Goal: Task Accomplishment & Management: Complete application form

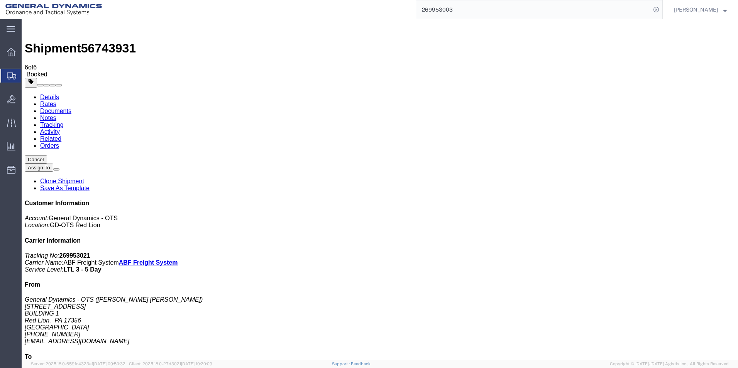
click at [0, 0] on span "Create Shipment" at bounding box center [0, 0] width 0 height 0
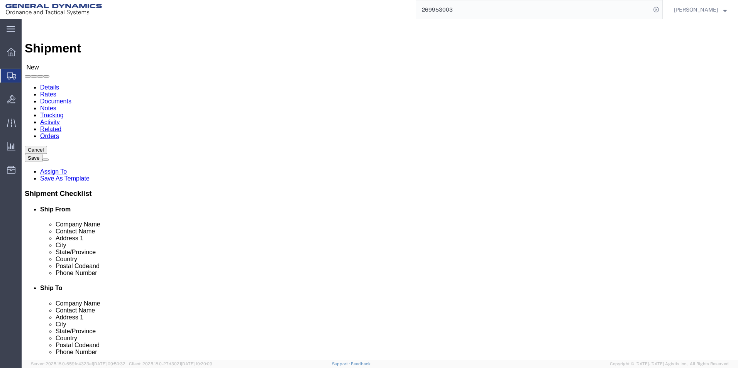
scroll to position [1, 0]
select select "310"
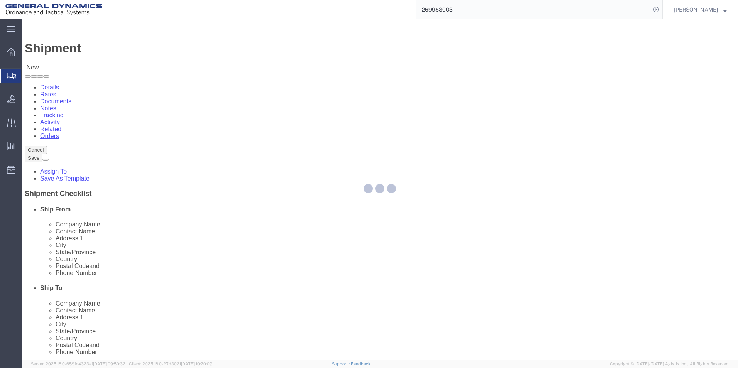
select select "PA"
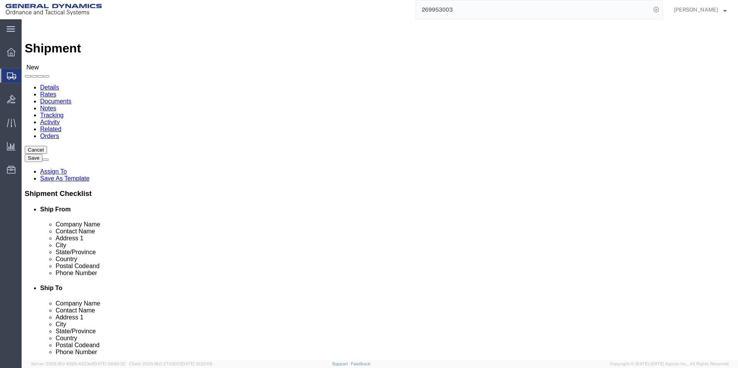
drag, startPoint x: 147, startPoint y: 131, endPoint x: 73, endPoint y: 127, distance: 74.6
click div "Company Alias"
type input "REDLPAHIG0"
click input "text"
type input "[PERSON_NAME] [PERSON_NAME]"
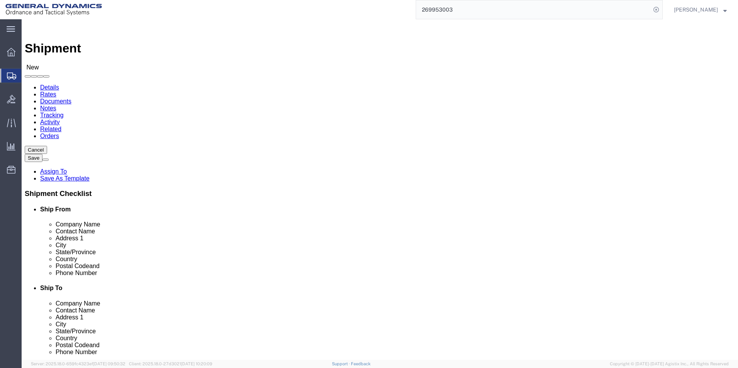
drag, startPoint x: 133, startPoint y: 188, endPoint x: 113, endPoint y: 183, distance: 21.2
click input "text"
type input "BUILDING 1"
click input "text"
type input "[EMAIL_ADDRESS][DOMAIN_NAME]"
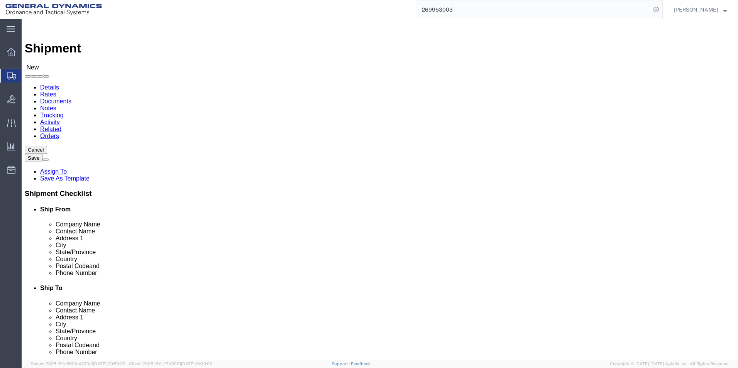
click input "text"
type input "ASML"
click p "- ASML U.S. INC. - ([PERSON_NAME]) C/[PERSON_NAME] RELOCATION & LOGISTICS, [STR…"
select select "CT"
type input "ASML U.S. INC."
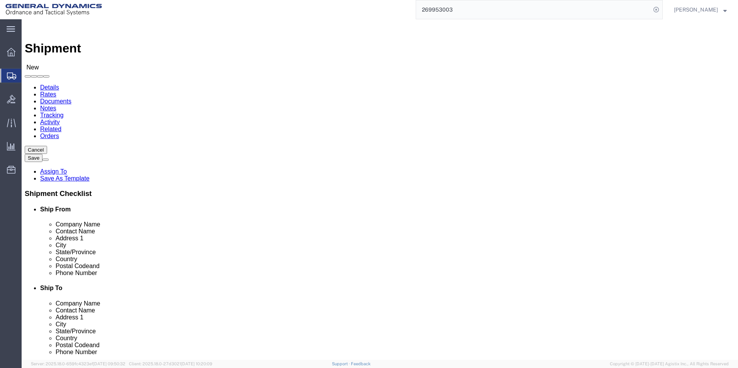
drag, startPoint x: 435, startPoint y: 161, endPoint x: 301, endPoint y: 144, distance: 134.6
click div "Location Select Select My Profile Location GD-OTS [GEOGRAPHIC_DATA] (Commerce) …"
type input "[PERSON_NAME]"
click div "Location Select Select My Profile Location GD-OTS [GEOGRAPHIC_DATA] (Commerce) …"
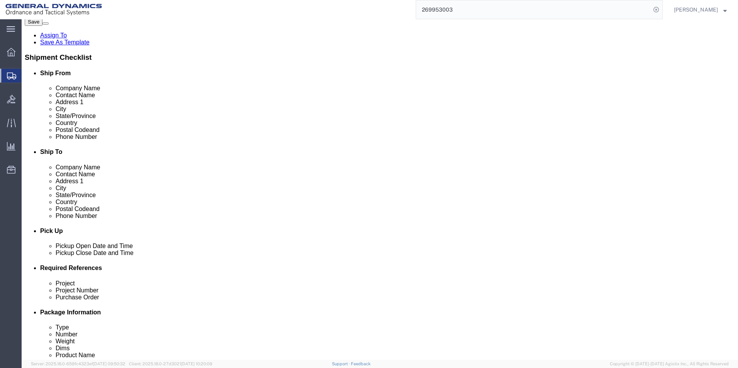
scroll to position [154, 0]
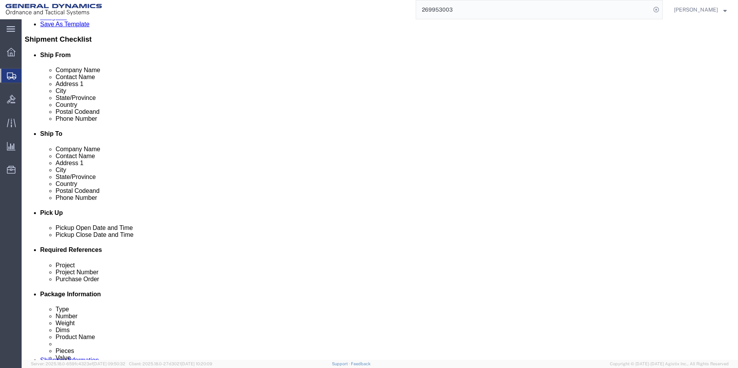
click div "[DATE] 12:00 PM"
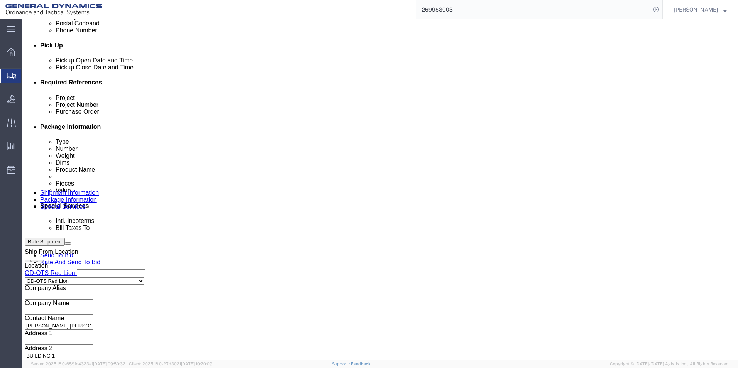
click input "4:00 PM"
type input "4:30 PM"
click button "Apply"
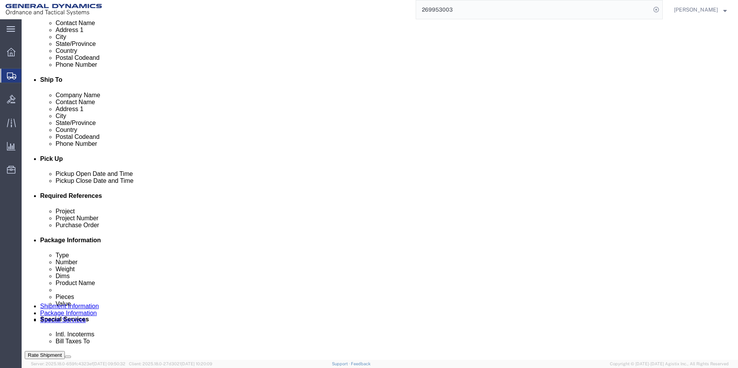
scroll to position [206, 0]
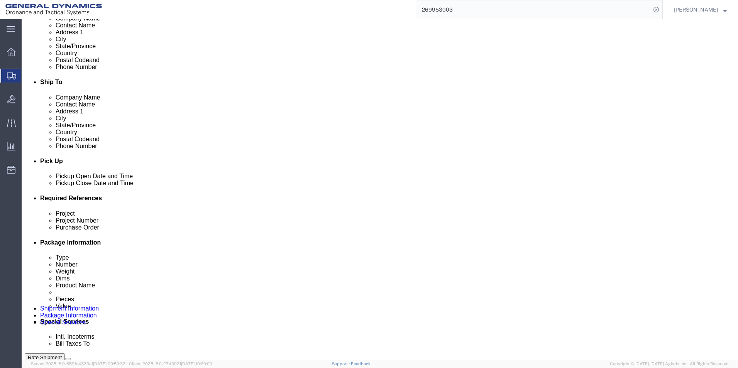
click input "text"
type input "64556"
click input "text"
type input "64556"
click input "text"
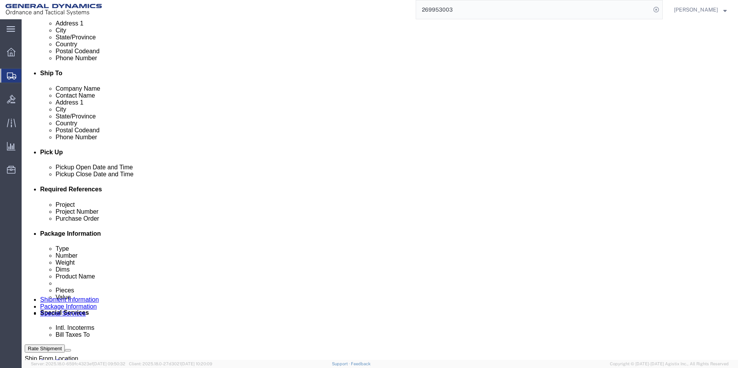
scroll to position [322, 0]
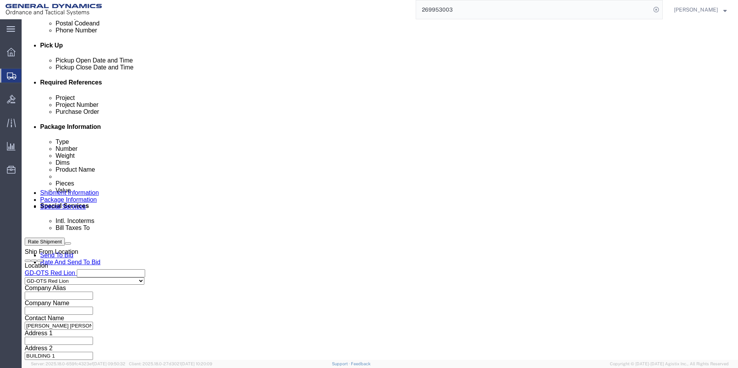
type input "109365"
click button "Continue"
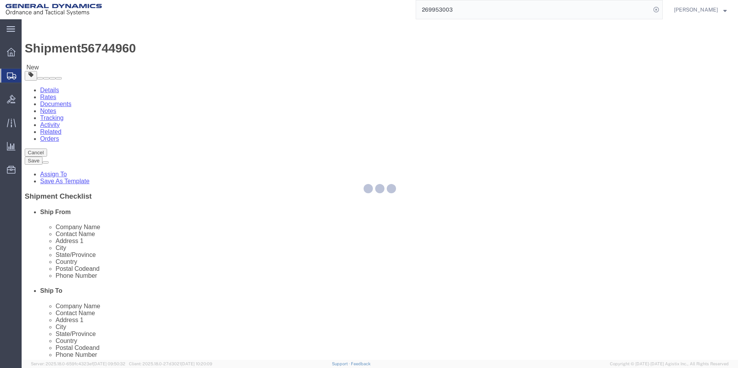
select select "CBOX"
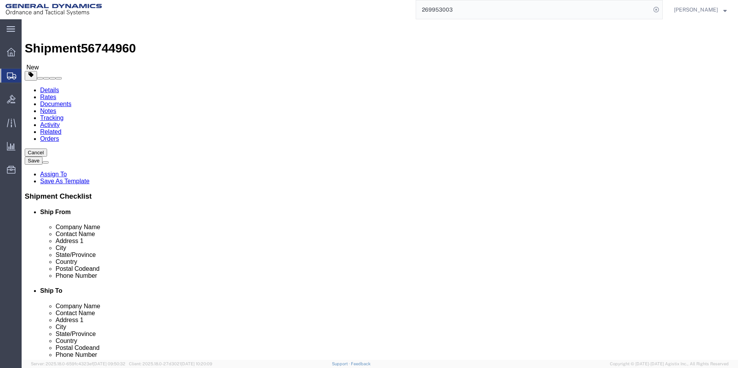
click input "text"
type input "12"
click input "text"
type input "12"
click input "text"
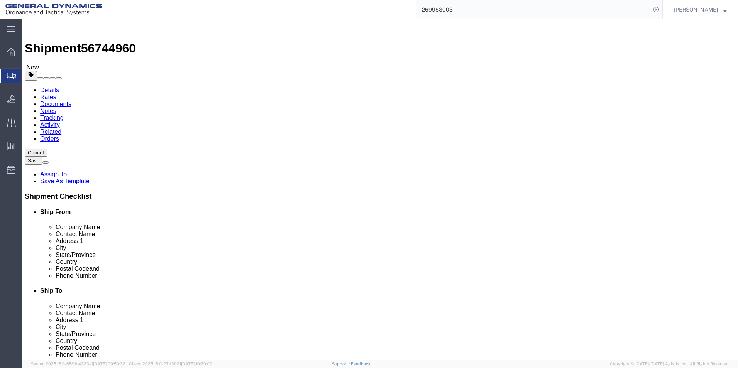
type input "12"
drag, startPoint x: 110, startPoint y: 176, endPoint x: 101, endPoint y: 181, distance: 10.0
click div "0.00 Select kgs lbs"
type input "8.00"
click link "Add Content"
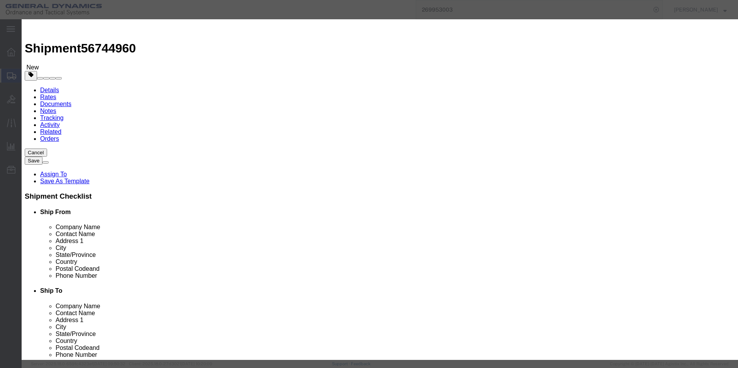
click input "text"
type input "EUV RS MEGA COVER 1 ASSY"
drag, startPoint x: 244, startPoint y: 73, endPoint x: 201, endPoint y: 69, distance: 43.0
click div "Pieces 0 Select Bag Barrels 100Board Feet Bottle Box Blister Pack Carats Can Ca…"
type input "10"
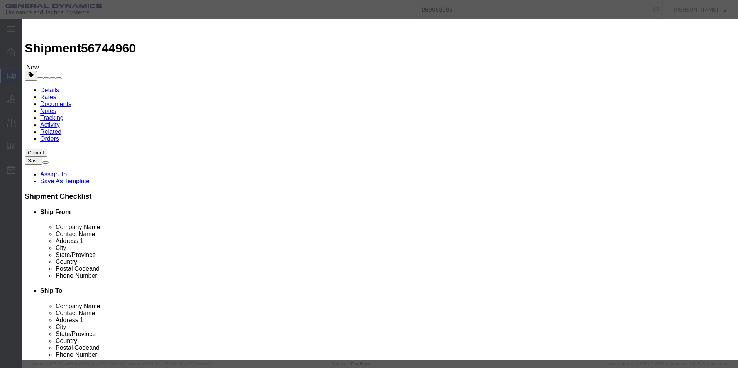
click div "Commodity library Product Name EUV RS MEGA COVER 1 ASSY EUV Pieces 10 Select Ba…"
click input "text"
type input "100"
click div "Commodity library Product Name EUV RS MEGA COVER 1 ASSY EUV Pieces 10 Select Ba…"
click button "Save & Close"
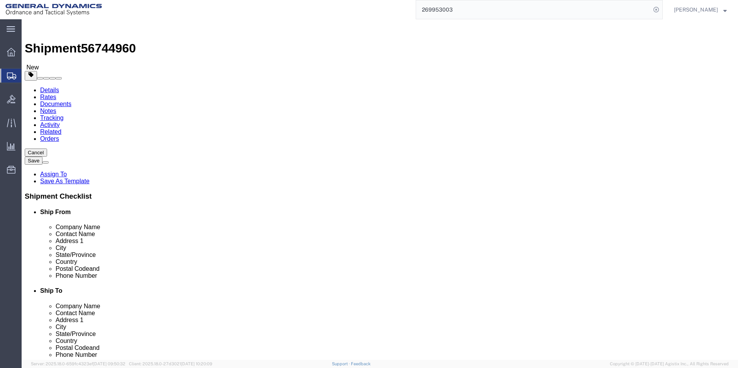
click button "Continue"
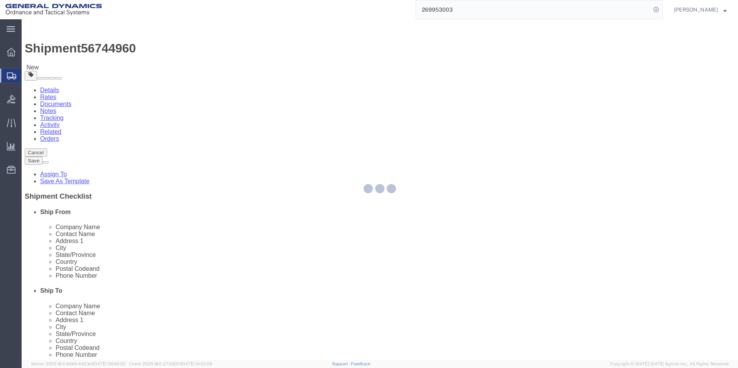
select select
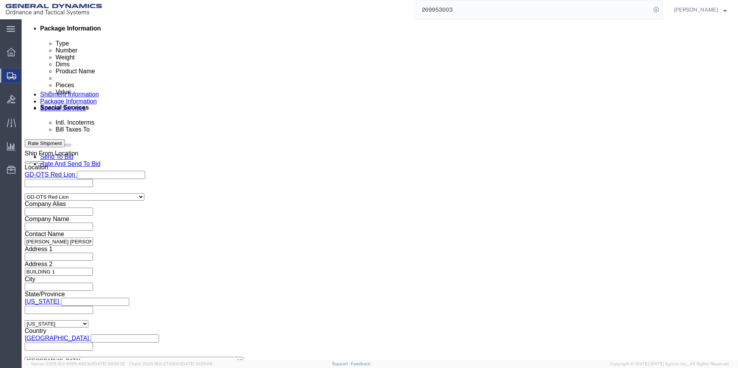
scroll to position [424, 0]
click button "Rate Shipment"
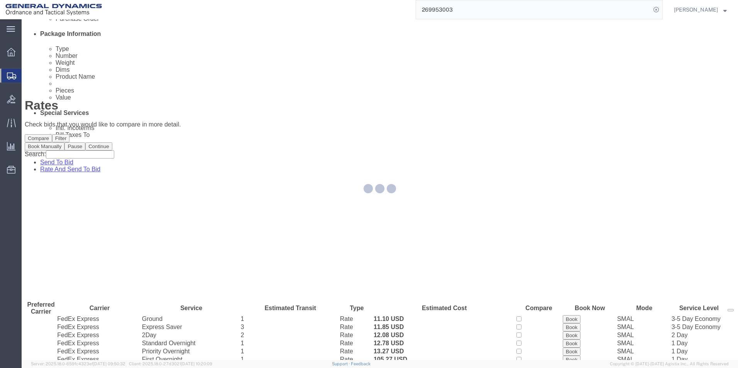
scroll to position [0, 0]
